Goal: Information Seeking & Learning: Learn about a topic

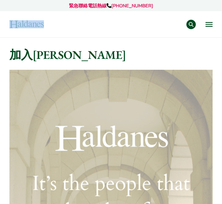
drag, startPoint x: 49, startPoint y: 26, endPoint x: 0, endPoint y: 26, distance: 48.2
click at [0, 26] on div "緊急聯絡電話熱線 +852 9763 5524 專業範疇 反壟斷和競爭法 民事訴訟及爭議解決 公司及商業業務 刑事辯護 欺詐、資產追踪和追討 知識產權 婚姻及…" at bounding box center [111, 18] width 222 height 37
copy div "專業範疇 反壟斷和競爭法 民事訴訟及爭議解決 公司及商業業務 刑事辯護 欺詐、資產追踪和追討 知識產權 婚姻及家事法 傳媒、娛樂及體育事務 私人客戶 物業及物…"
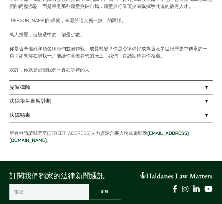
scroll to position [349, 0]
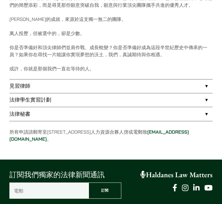
click at [155, 100] on link "法律學生實習計劃" at bounding box center [110, 100] width 203 height 14
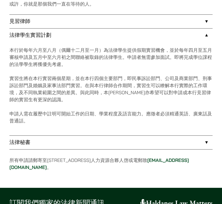
scroll to position [414, 0]
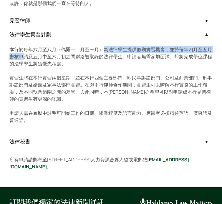
drag, startPoint x: 23, startPoint y: 53, endPoint x: 105, endPoint y: 46, distance: 82.4
click at [105, 46] on p "本行於每年六月至八月（偶爾十二月至一月）為法律學生提供假期實習機會，並於每年四月至五月審核申請及五月中至六月初之間聯絡被取錄的法律學生。申請者無需參加面試。即…" at bounding box center [110, 56] width 203 height 21
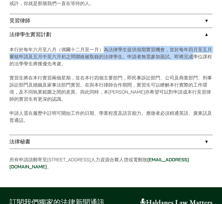
drag, startPoint x: 101, startPoint y: 49, endPoint x: 195, endPoint y: 61, distance: 94.9
click at [195, 61] on p "本行於每年六月至八月（偶爾十二月至一月）為法律學生提供假期實習機會，並於每年四月至五月審核申請及五月中至六月初之間聯絡被取錄的法律學生。申請者無需參加面試。即…" at bounding box center [110, 56] width 203 height 21
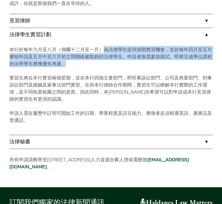
click at [195, 61] on p "本行於每年六月至八月（偶爾十二月至一月）為法律學生提供假期實習機會，並於每年四月至五月審核申請及五月中至六月初之間聯絡被取錄的法律學生。申請者無需參加面試。即…" at bounding box center [110, 56] width 203 height 21
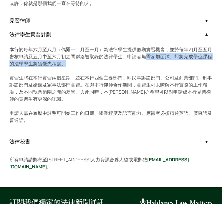
drag, startPoint x: 144, startPoint y: 56, endPoint x: 209, endPoint y: 64, distance: 65.1
click at [209, 64] on p "本行於每年六月至八月（偶爾十二月至一月）為法律學生提供假期實習機會，並於每年四月至五月審核申請及五月中至六月初之間聯絡被取錄的法律學生。申請者無需參加面試。即…" at bounding box center [110, 56] width 203 height 21
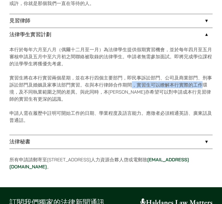
drag, startPoint x: 132, startPoint y: 86, endPoint x: 200, endPoint y: 88, distance: 68.6
click at [200, 86] on p "實習生將在本行實習兩個星期，並在本行四個主要部門，即民事訴訟部門、公司及商業部門、刑事訴訟部門及婚姻及家事法部門實習。在與本行律師合作期間，實習生可以瞭解本行…" at bounding box center [110, 88] width 203 height 28
click at [200, 88] on p "實習生將在本行實習兩個星期，並在本行四個主要部門，即民事訴訟部門、公司及商業部門、刑事訴訟部門及婚姻及家事法部門實習。在與本行律師合作期間，實習生可以瞭解本行…" at bounding box center [110, 88] width 203 height 28
drag, startPoint x: 137, startPoint y: 86, endPoint x: 206, endPoint y: 84, distance: 68.8
click at [206, 84] on p "實習生將在本行實習兩個星期，並在本行四個主要部門，即民事訴訟部門、公司及商業部門、刑事訴訟部門及婚姻及家事法部門實習。在與本行律師合作期間，實習生可以瞭解本行…" at bounding box center [110, 88] width 203 height 28
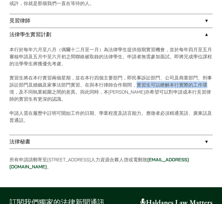
click at [206, 84] on p "實習生將在本行實習兩個星期，並在本行四個主要部門，即民事訴訟部門、公司及商業部門、刑事訴訟部門及婚姻及家事法部門實習。在與本行律師合作期間，實習生可以瞭解本行…" at bounding box center [110, 88] width 203 height 28
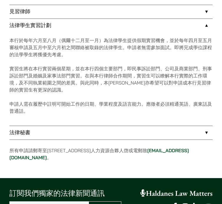
scroll to position [423, 0]
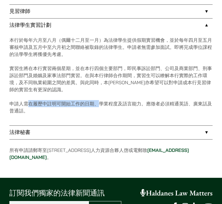
drag, startPoint x: 27, startPoint y: 101, endPoint x: 98, endPoint y: 104, distance: 70.6
click at [98, 104] on p "申請人需在履歷中註明可開始工作的日期、學業程度及語言能力。應徵者必須精通英語、廣東話及普通話。" at bounding box center [110, 107] width 203 height 14
click at [98, 103] on p "申請人需在履歷中註明可開始工作的日期、學業程度及語言能力。應徵者必須精通英語、廣東話及普通話。" at bounding box center [110, 107] width 203 height 14
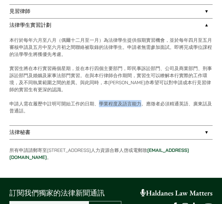
drag, startPoint x: 98, startPoint y: 103, endPoint x: 140, endPoint y: 104, distance: 41.8
click at [140, 104] on p "申請人需在履歷中註明可開始工作的日期、學業程度及語言能力。應徵者必須精通英語、廣東話及普通話。" at bounding box center [110, 107] width 203 height 14
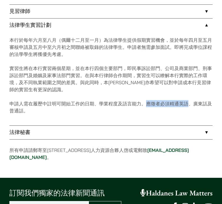
drag, startPoint x: 146, startPoint y: 104, endPoint x: 189, endPoint y: 103, distance: 42.7
click at [189, 104] on p "申請人需在履歷中註明可開始工作的日期、學業程度及語言能力。應徵者必須精通英語、廣東話及普通話。" at bounding box center [110, 107] width 203 height 14
click at [189, 103] on p "申請人需在履歷中註明可開始工作的日期、學業程度及語言能力。應徵者必須精通英語、廣東話及普通話。" at bounding box center [110, 107] width 203 height 14
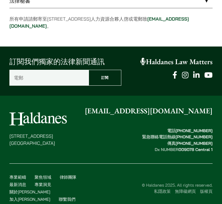
scroll to position [555, 0]
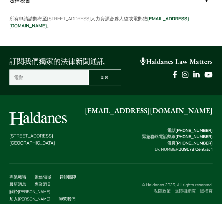
click at [195, 62] on link "Haldanes Law Matters" at bounding box center [176, 61] width 72 height 9
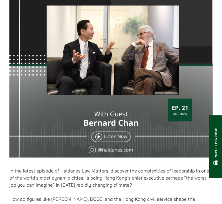
scroll to position [131, 0]
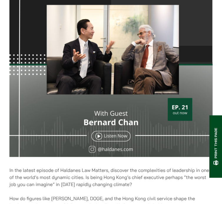
click at [121, 137] on img at bounding box center [110, 57] width 203 height 203
click at [106, 135] on img at bounding box center [110, 57] width 203 height 203
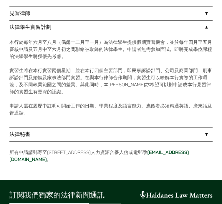
scroll to position [428, 0]
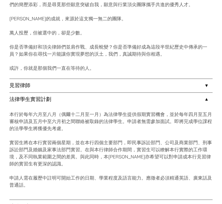
scroll to position [349, 0]
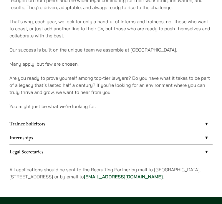
scroll to position [341, 0]
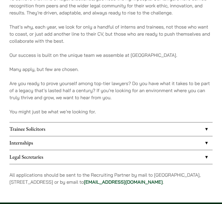
click at [51, 136] on link "Internships" at bounding box center [110, 143] width 203 height 14
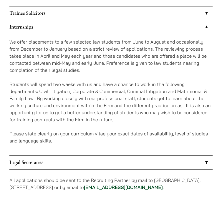
scroll to position [457, 0]
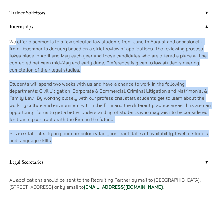
drag, startPoint x: 16, startPoint y: 35, endPoint x: 169, endPoint y: 142, distance: 186.6
click at [169, 142] on div "We offer placements to a few selected law students from June to August and occa…" at bounding box center [110, 94] width 203 height 121
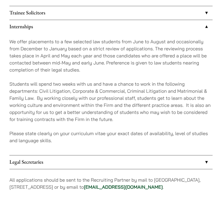
click at [139, 84] on p "Students will spend two weeks with us and have a chance to work in the followin…" at bounding box center [110, 101] width 203 height 42
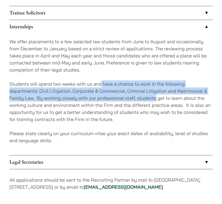
drag, startPoint x: 100, startPoint y: 80, endPoint x: 155, endPoint y: 88, distance: 55.3
click at [155, 88] on p "Students will spend two weeks with us and have a chance to work in the followin…" at bounding box center [110, 101] width 203 height 42
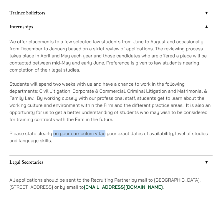
drag, startPoint x: 53, startPoint y: 127, endPoint x: 106, endPoint y: 128, distance: 53.2
click at [106, 130] on p "Please state clearly on your curriculum vitae your exact dates of availability,…" at bounding box center [110, 137] width 203 height 14
drag, startPoint x: 71, startPoint y: 129, endPoint x: 106, endPoint y: 128, distance: 34.7
click at [106, 130] on p "Please state clearly on your curriculum vitae your exact dates of availability,…" at bounding box center [110, 137] width 203 height 14
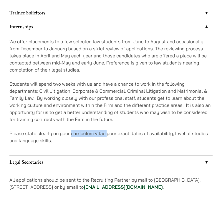
click at [104, 130] on p "Please state clearly on your curriculum vitae your exact dates of availability,…" at bounding box center [110, 137] width 203 height 14
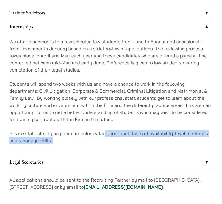
drag, startPoint x: 104, startPoint y: 126, endPoint x: 74, endPoint y: 130, distance: 30.8
click at [74, 130] on p "Please state clearly on your curriculum vitae your exact dates of availability,…" at bounding box center [110, 137] width 203 height 14
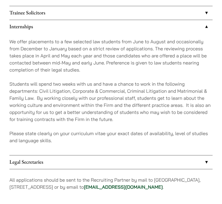
click at [73, 130] on p "Please state clearly on your curriculum vitae your exact dates of availability,…" at bounding box center [110, 137] width 203 height 14
drag, startPoint x: 71, startPoint y: 126, endPoint x: 104, endPoint y: 126, distance: 33.2
click at [104, 130] on p "Please state clearly on your curriculum vitae your exact dates of availability,…" at bounding box center [110, 137] width 203 height 14
click at [106, 84] on p "Students will spend two weeks with us and have a chance to work in the followin…" at bounding box center [110, 101] width 203 height 42
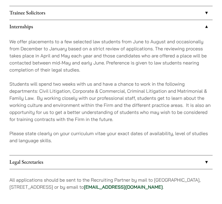
click at [106, 84] on p "Students will spend two weeks with us and have a chance to work in the followin…" at bounding box center [110, 101] width 203 height 42
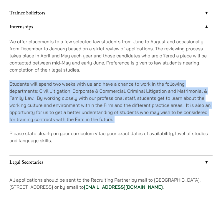
click at [106, 84] on p "Students will spend two weeks with us and have a chance to work in the followin…" at bounding box center [110, 101] width 203 height 42
click at [113, 103] on p "Students will spend two weeks with us and have a chance to work in the followin…" at bounding box center [110, 101] width 203 height 42
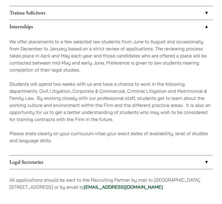
click at [111, 104] on p "Students will spend two weeks with us and have a chance to work in the followin…" at bounding box center [110, 101] width 203 height 42
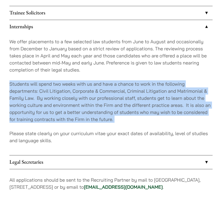
click at [111, 104] on p "Students will spend two weeks with us and have a chance to work in the followin…" at bounding box center [110, 101] width 203 height 42
click at [120, 118] on div "We offer placements to a few selected law students from June to August and occa…" at bounding box center [110, 94] width 203 height 121
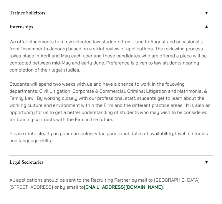
click at [90, 104] on p "Students will spend two weeks with us and have a chance to work in the followin…" at bounding box center [110, 101] width 203 height 42
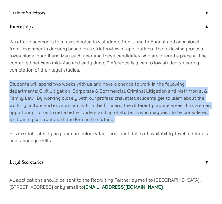
click at [90, 104] on p "Students will spend two weeks with us and have a chance to work in the followin…" at bounding box center [110, 101] width 203 height 42
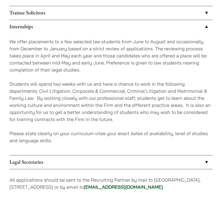
click at [96, 109] on p "Students will spend two weeks with us and have a chance to work in the followin…" at bounding box center [110, 101] width 203 height 42
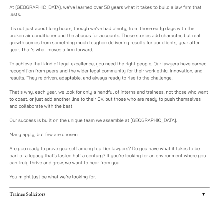
scroll to position [281, 0]
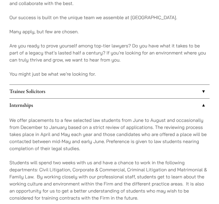
click at [112, 85] on link "Trainee Solicitors" at bounding box center [109, 92] width 200 height 14
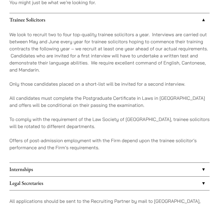
scroll to position [448, 0]
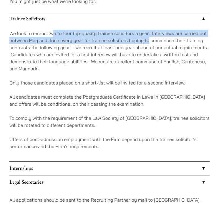
drag, startPoint x: 53, startPoint y: 28, endPoint x: 149, endPoint y: 29, distance: 95.9
click at [149, 30] on p "We look to recruit two to four top-quality trainee solicitors a year. Interview…" at bounding box center [109, 51] width 200 height 42
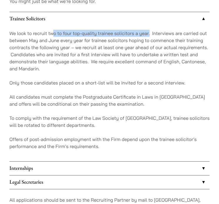
click at [149, 30] on p "We look to recruit two to four top-quality trainee solicitors a year. Interview…" at bounding box center [109, 51] width 200 height 42
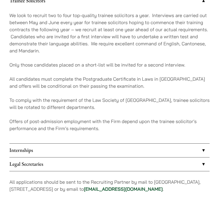
scroll to position [467, 0]
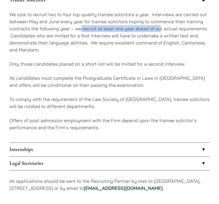
drag, startPoint x: 81, startPoint y: 23, endPoint x: 161, endPoint y: 23, distance: 79.1
click at [161, 23] on p "We look to recruit two to four top-quality trainee solicitors a year. Interview…" at bounding box center [109, 32] width 200 height 42
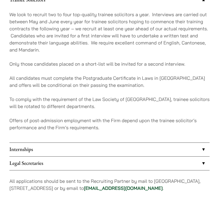
click at [122, 31] on p "We look to recruit two to four top-quality trainee solicitors a year. Interview…" at bounding box center [109, 32] width 200 height 42
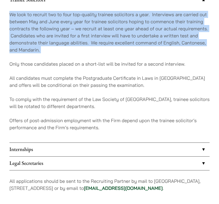
click at [122, 31] on p "We look to recruit two to four top-quality trainee solicitors a year. Interview…" at bounding box center [109, 32] width 200 height 42
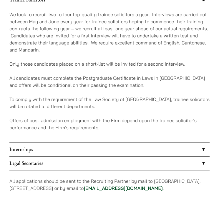
click at [135, 46] on p "We look to recruit two to four top-quality trainee solicitors a year. Interview…" at bounding box center [109, 32] width 200 height 42
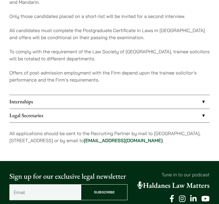
scroll to position [532, 0]
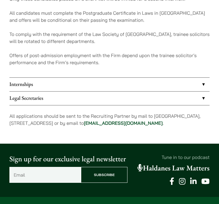
click at [128, 78] on link "Internships" at bounding box center [109, 85] width 200 height 14
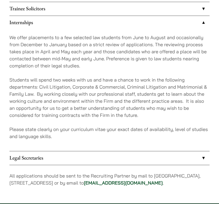
scroll to position [463, 0]
